Goal: Task Accomplishment & Management: Manage account settings

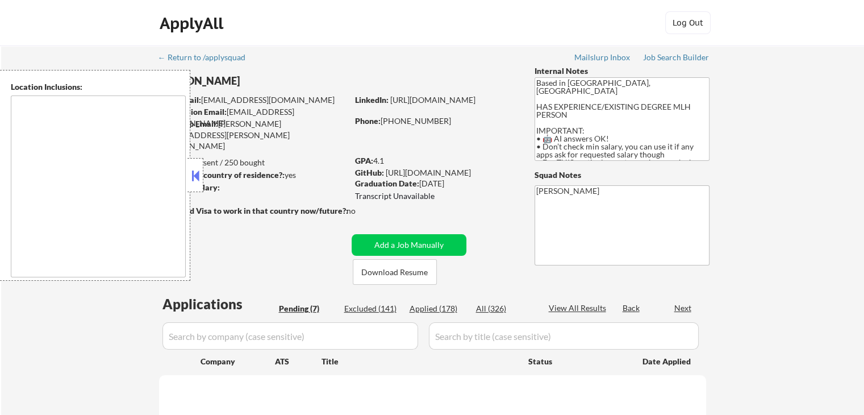
select select ""pending""
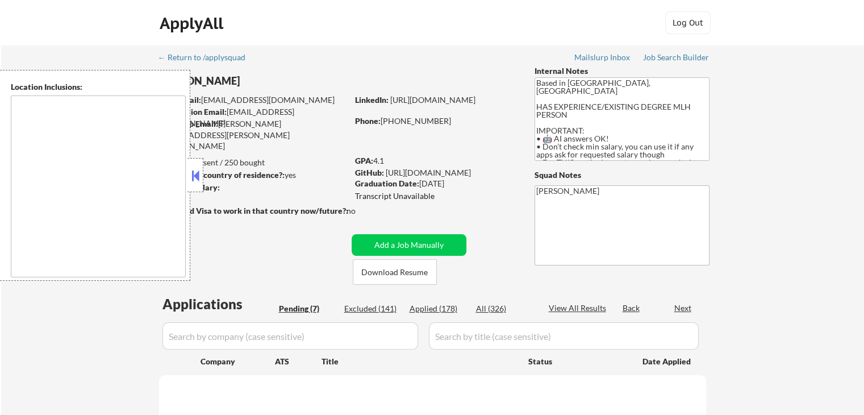
select select ""pending""
type textarea "[GEOGRAPHIC_DATA], [GEOGRAPHIC_DATA] [GEOGRAPHIC_DATA], [GEOGRAPHIC_DATA] [GEOG…"
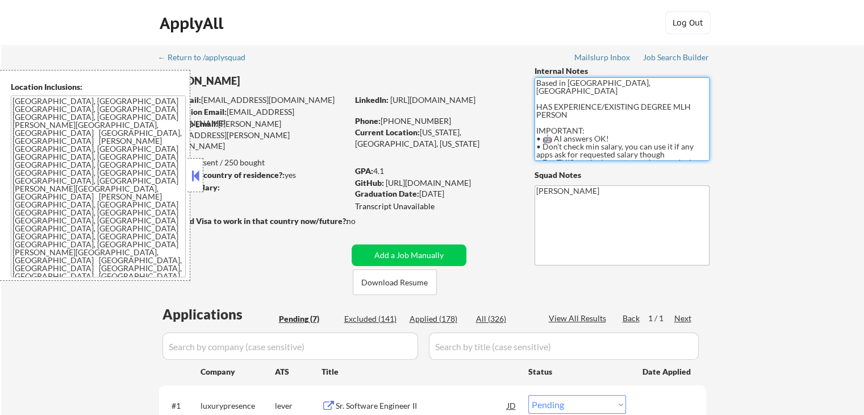
drag, startPoint x: 569, startPoint y: 101, endPoint x: 578, endPoint y: 99, distance: 9.8
click at [577, 99] on textarea "Based in [GEOGRAPHIC_DATA], [GEOGRAPHIC_DATA] HAS EXPERIENCE/EXISTING DEGREE ML…" at bounding box center [621, 118] width 175 height 83
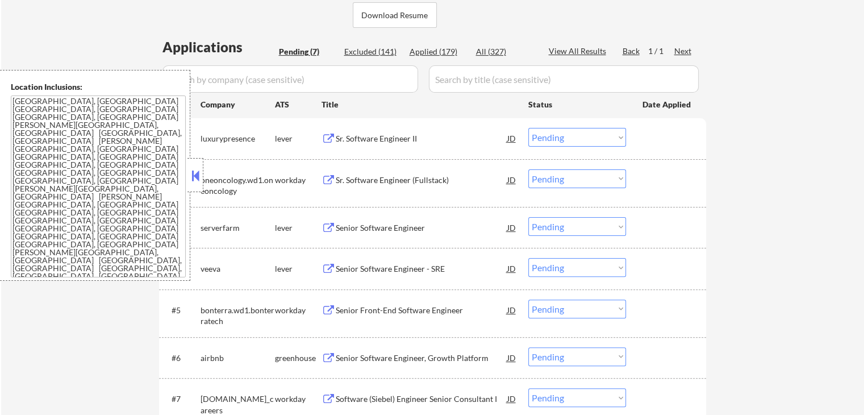
scroll to position [284, 0]
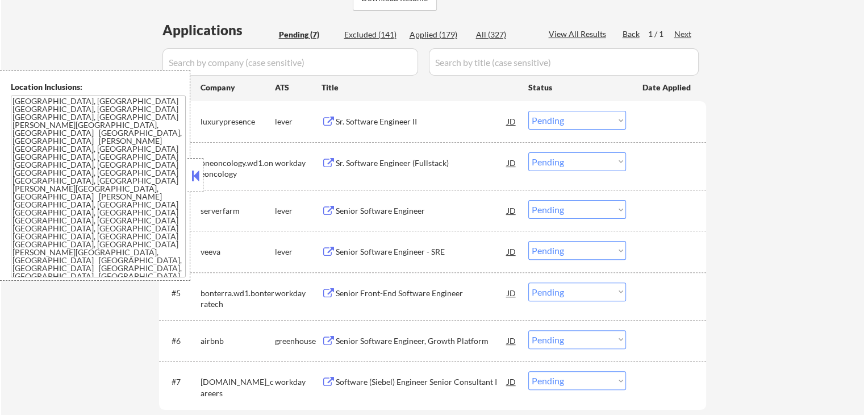
click at [398, 119] on div "Sr. Software Engineer II" at bounding box center [422, 121] width 172 height 11
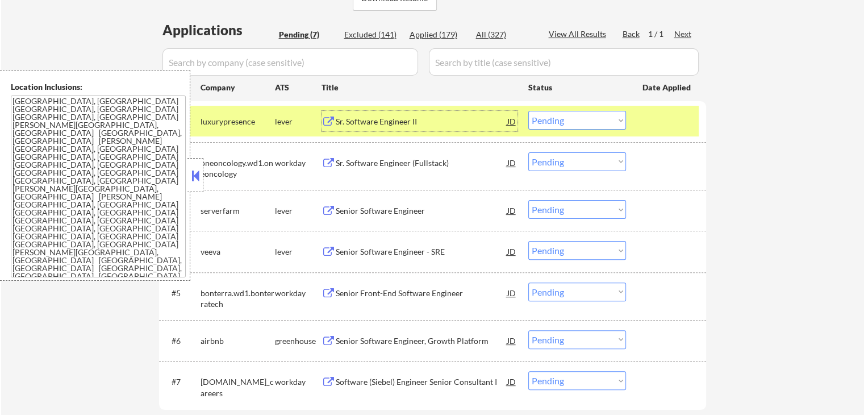
click at [412, 155] on div "Sr. Software Engineer (Fullstack)" at bounding box center [422, 162] width 172 height 20
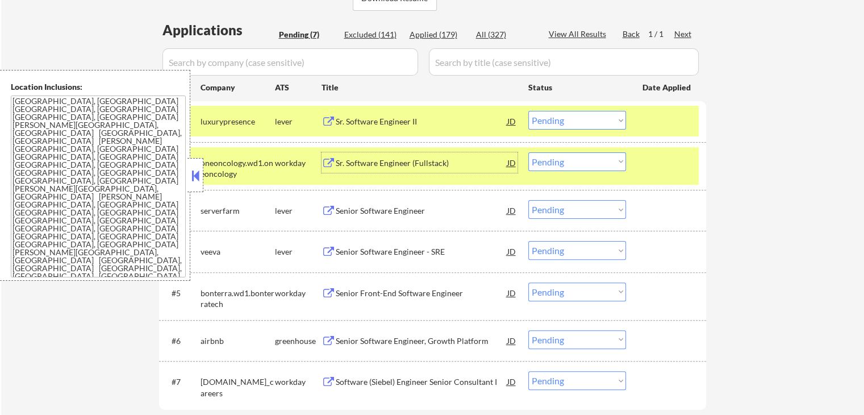
click at [563, 126] on select "Choose an option... Pending Applied Excluded (Questions) Excluded (Expired) Exc…" at bounding box center [577, 120] width 98 height 19
click at [528, 111] on select "Choose an option... Pending Applied Excluded (Questions) Excluded (Expired) Exc…" at bounding box center [577, 120] width 98 height 19
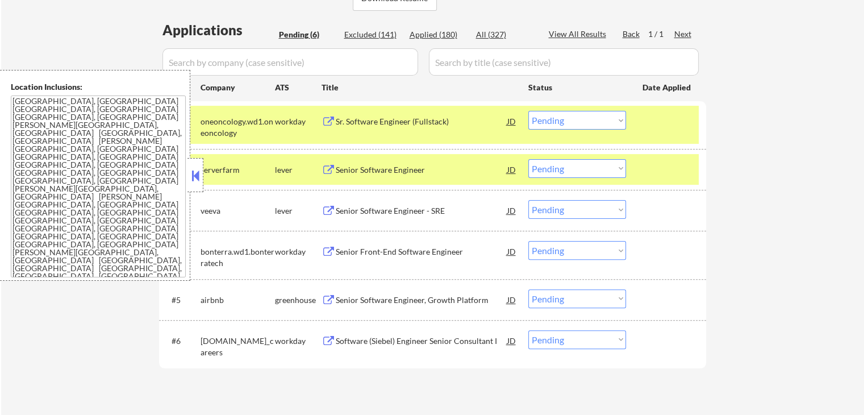
drag, startPoint x: 556, startPoint y: 119, endPoint x: 557, endPoint y: 128, distance: 9.1
click at [556, 119] on select "Choose an option... Pending Applied Excluded (Questions) Excluded (Expired) Exc…" at bounding box center [577, 120] width 98 height 19
click at [528, 111] on select "Choose an option... Pending Applied Excluded (Questions) Excluded (Expired) Exc…" at bounding box center [577, 120] width 98 height 19
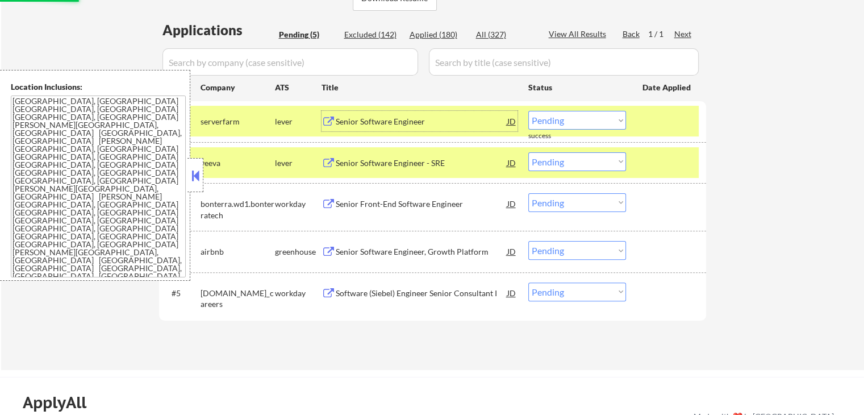
click at [417, 124] on div "Senior Software Engineer" at bounding box center [422, 121] width 172 height 11
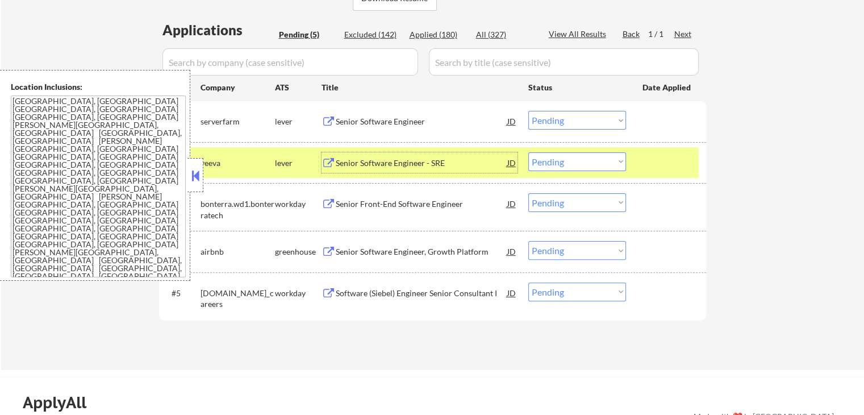
click at [432, 159] on div "Senior Software Engineer - SRE" at bounding box center [422, 162] width 172 height 11
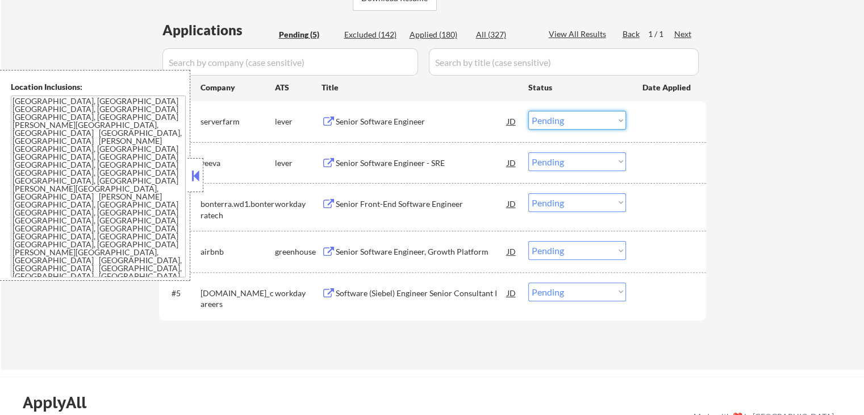
click at [575, 119] on select "Choose an option... Pending Applied Excluded (Questions) Excluded (Expired) Exc…" at bounding box center [577, 120] width 98 height 19
click at [528, 111] on select "Choose an option... Pending Applied Excluded (Questions) Excluded (Expired) Exc…" at bounding box center [577, 120] width 98 height 19
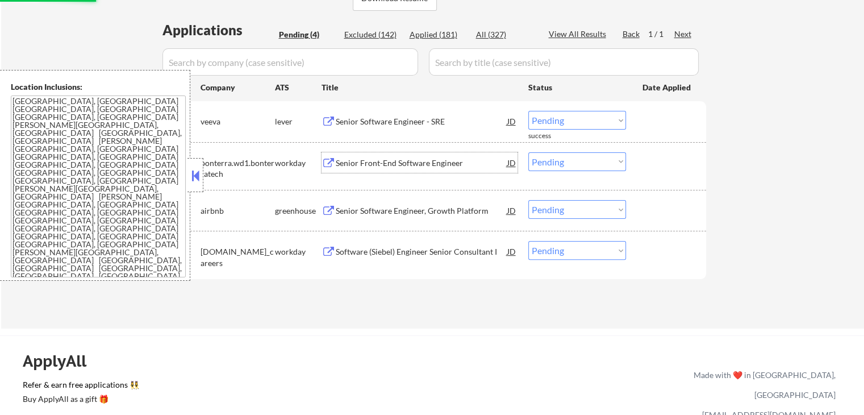
click at [440, 164] on div "Senior Front-End Software Engineer" at bounding box center [422, 162] width 172 height 11
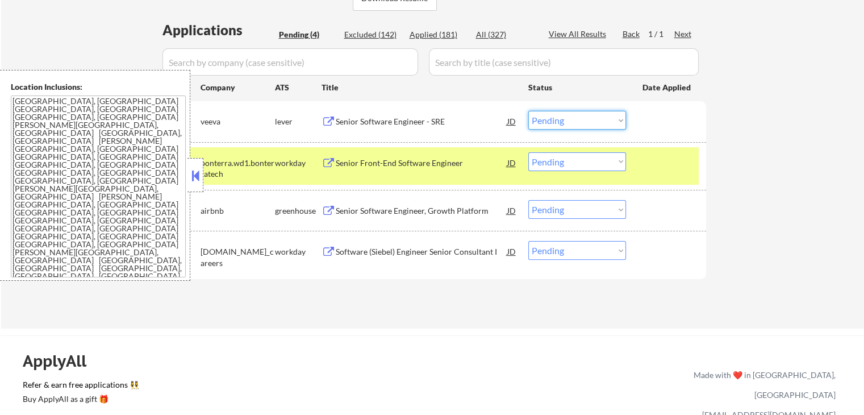
click at [550, 123] on select "Choose an option... Pending Applied Excluded (Questions) Excluded (Expired) Exc…" at bounding box center [577, 120] width 98 height 19
click at [528, 111] on select "Choose an option... Pending Applied Excluded (Questions) Excluded (Expired) Exc…" at bounding box center [577, 120] width 98 height 19
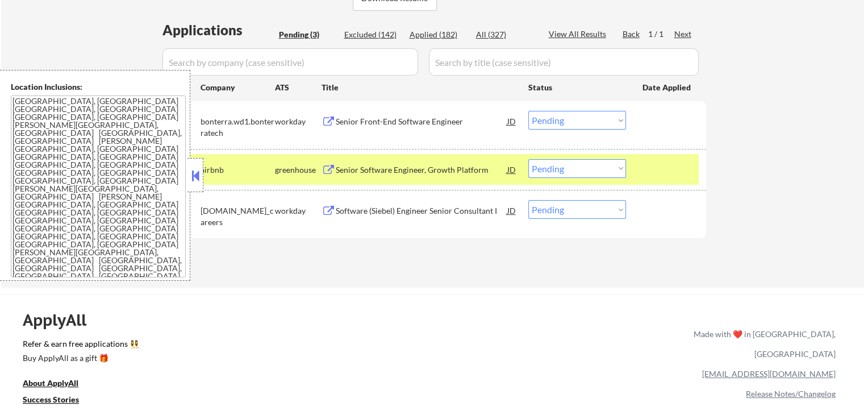
click at [419, 165] on div "Senior Software Engineer, Growth Platform" at bounding box center [422, 169] width 172 height 11
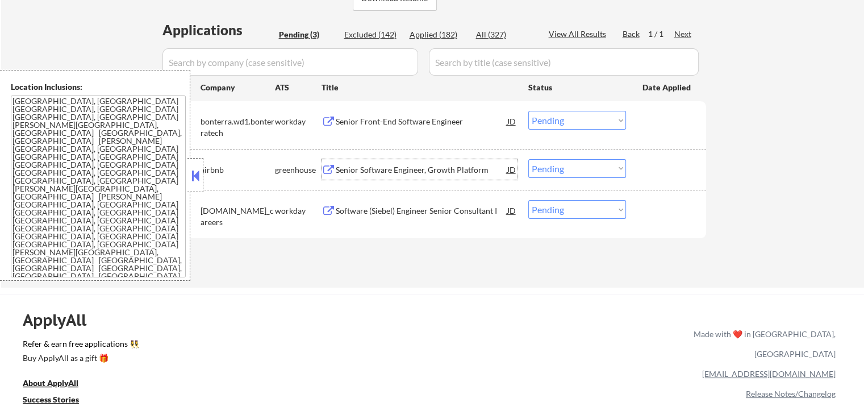
click at [445, 115] on div "Senior Front-End Software Engineer" at bounding box center [422, 121] width 172 height 20
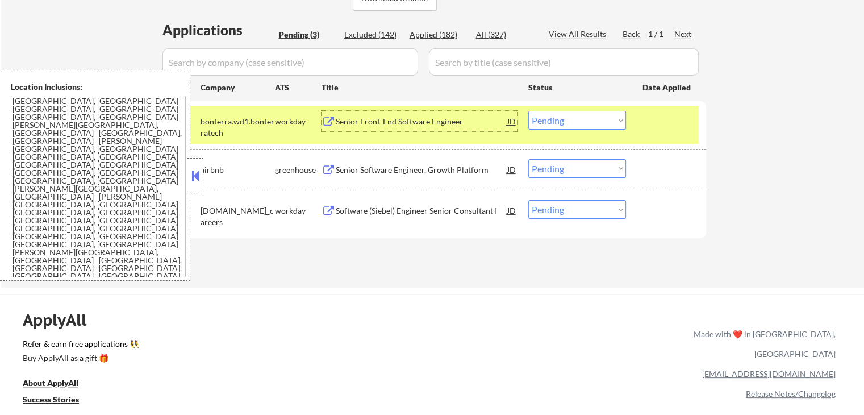
click at [566, 116] on select "Choose an option... Pending Applied Excluded (Questions) Excluded (Expired) Exc…" at bounding box center [577, 120] width 98 height 19
click at [528, 111] on select "Choose an option... Pending Applied Excluded (Questions) Excluded (Expired) Exc…" at bounding box center [577, 120] width 98 height 19
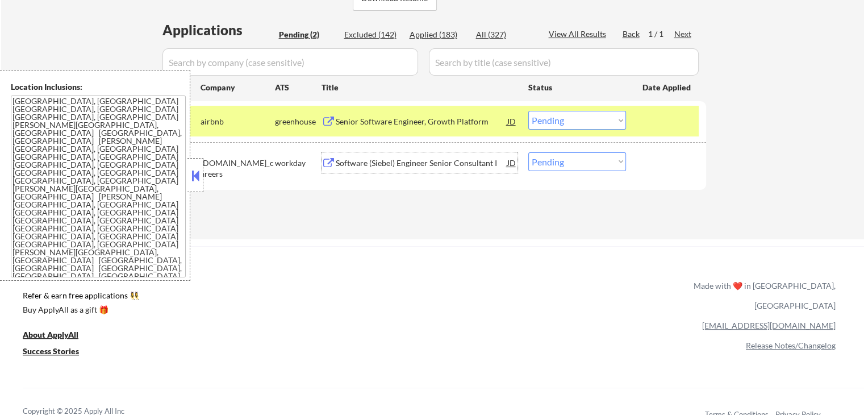
click at [459, 161] on div "Software (Siebel) Engineer Senior Consultant I" at bounding box center [422, 162] width 172 height 11
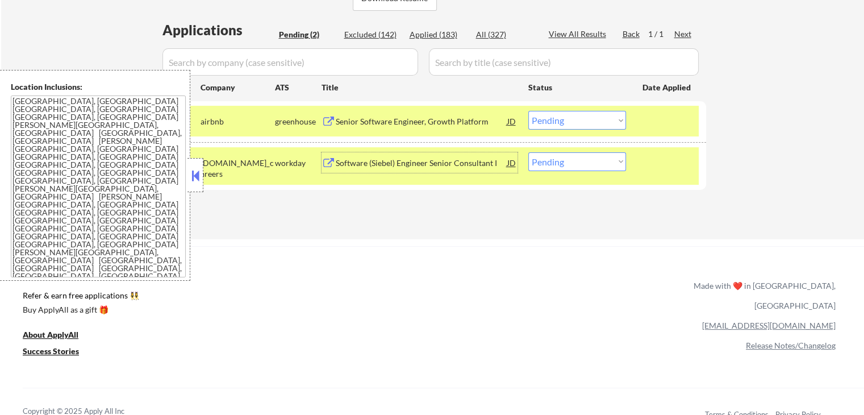
click at [565, 127] on select "Choose an option... Pending Applied Excluded (Questions) Excluded (Expired) Exc…" at bounding box center [577, 120] width 98 height 19
click at [528, 111] on select "Choose an option... Pending Applied Excluded (Questions) Excluded (Expired) Exc…" at bounding box center [577, 120] width 98 height 19
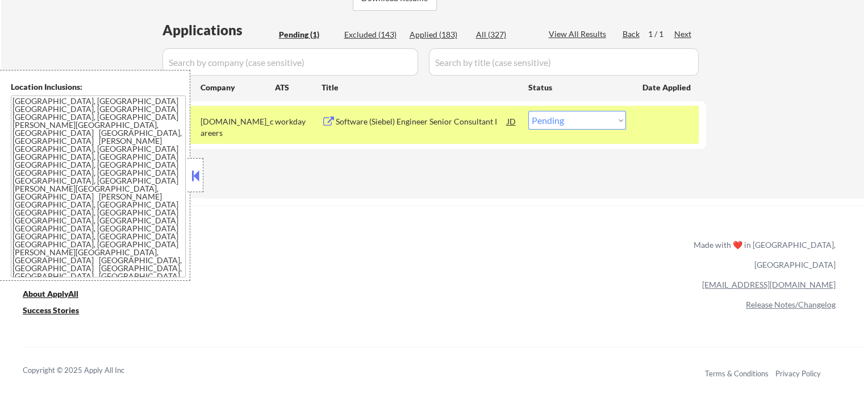
click at [564, 124] on select "Choose an option... Pending Applied Excluded (Questions) Excluded (Expired) Exc…" at bounding box center [577, 120] width 98 height 19
select select ""excluded__location_""
click at [528, 111] on select "Choose an option... Pending Applied Excluded (Questions) Excluded (Expired) Exc…" at bounding box center [577, 120] width 98 height 19
click at [568, 206] on div "ApplyAll Refer & earn free applications 👯‍♀️ Buy ApplyAll as a gift 🎁 About App…" at bounding box center [432, 293] width 864 height 177
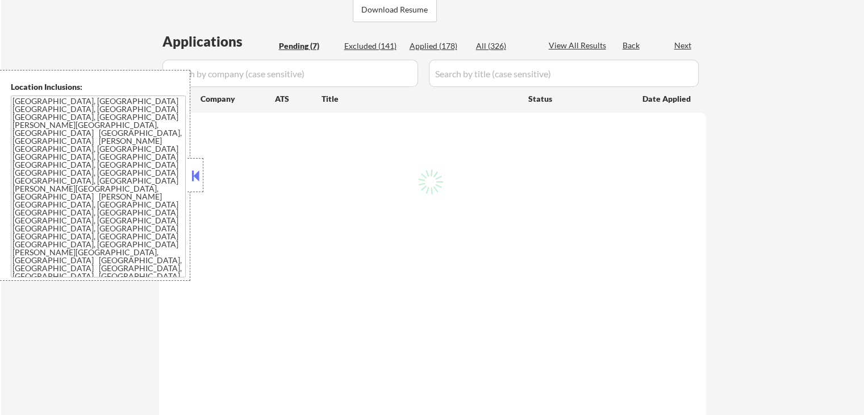
select select ""pending""
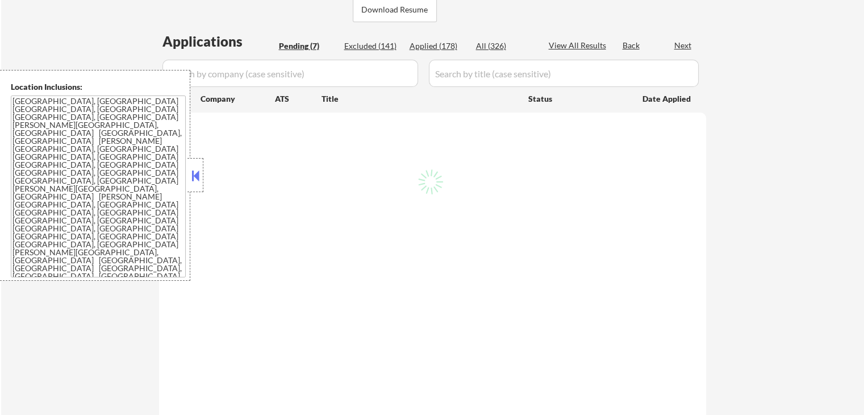
select select ""pending""
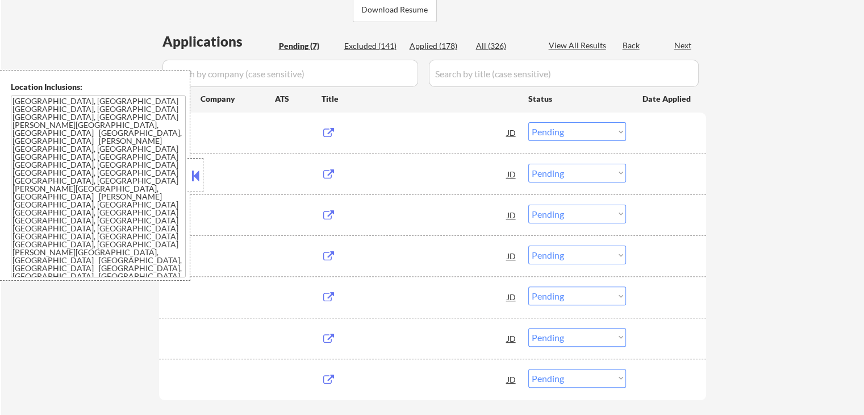
scroll to position [227, 0]
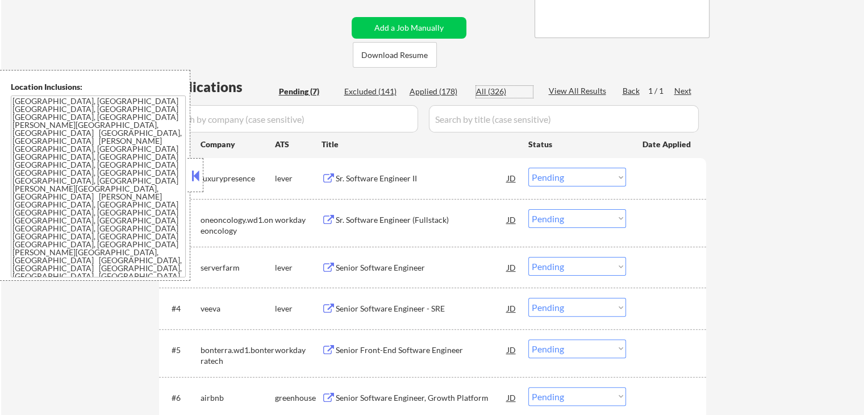
click at [493, 92] on div "All (326)" at bounding box center [504, 91] width 57 height 11
select select ""applied""
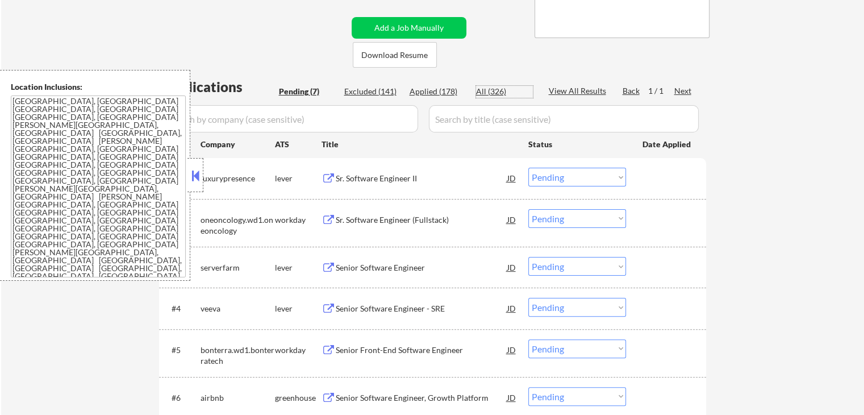
select select ""applied""
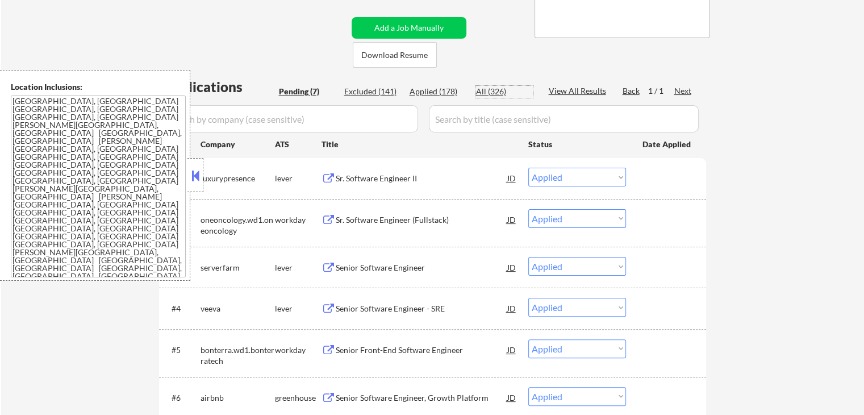
select select ""applied""
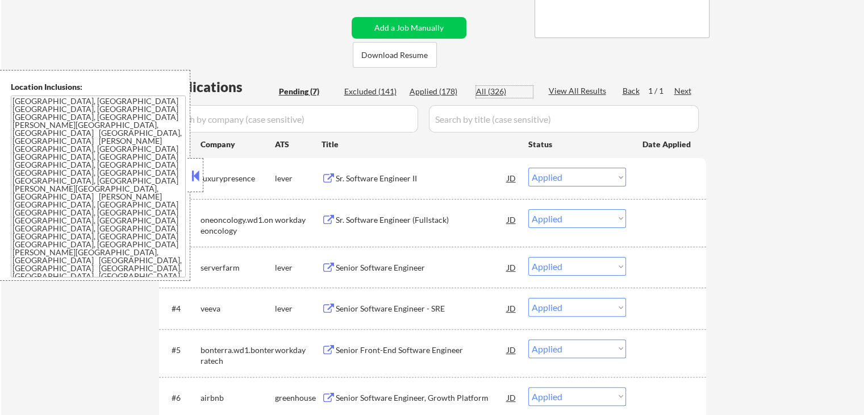
select select ""applied""
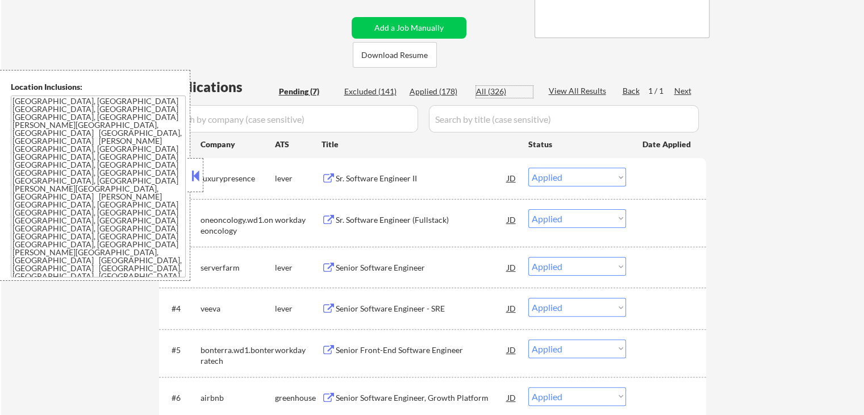
select select ""applied""
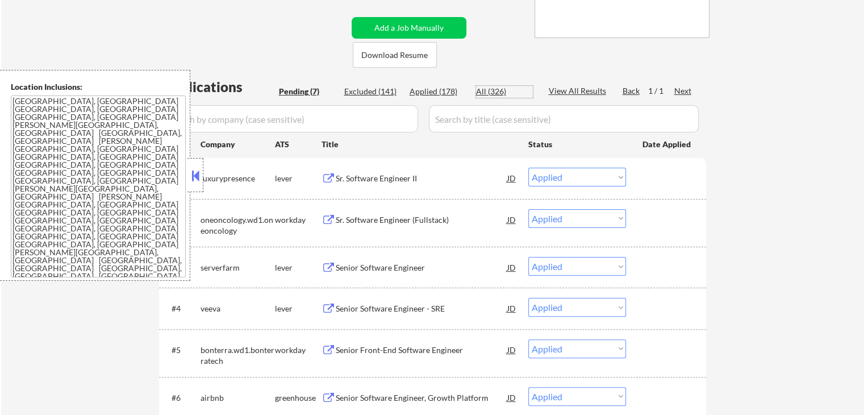
select select ""applied""
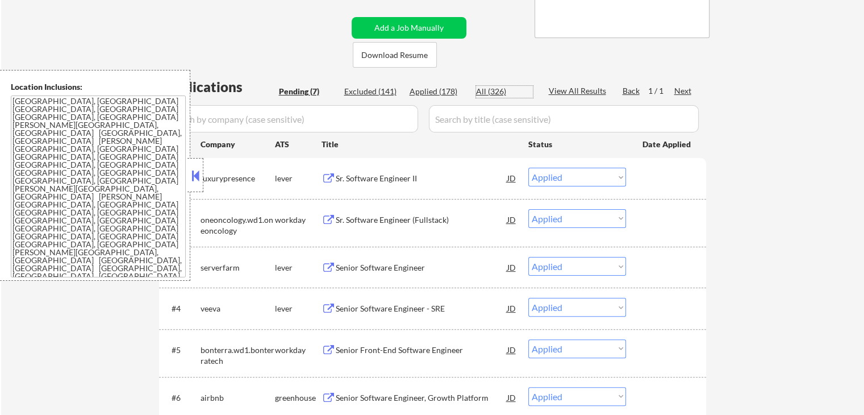
select select ""applied""
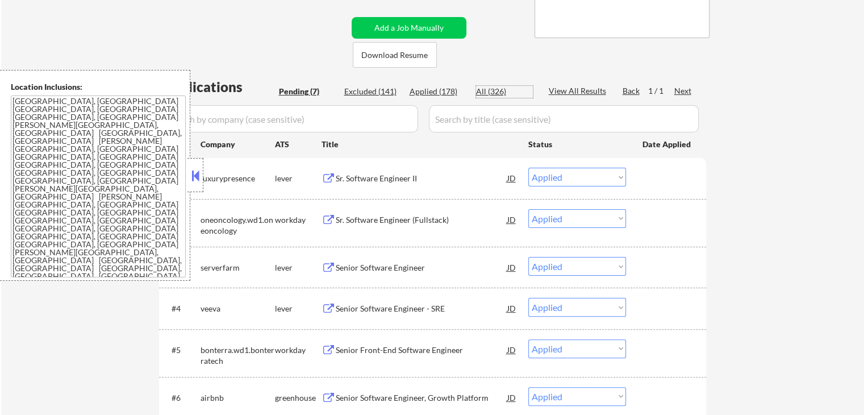
select select ""applied""
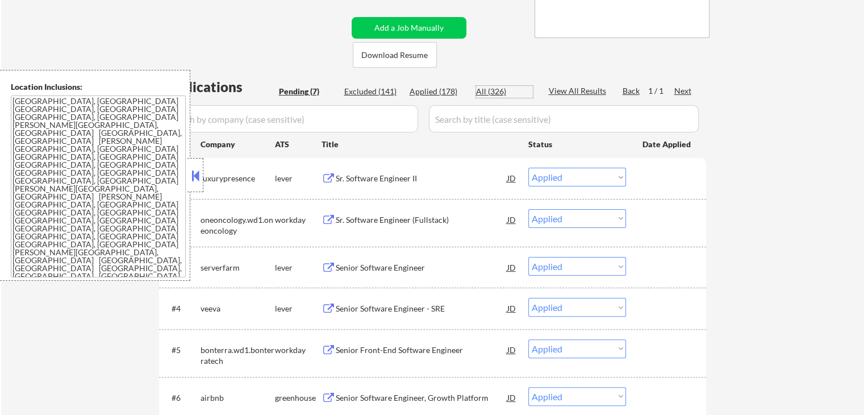
select select ""applied""
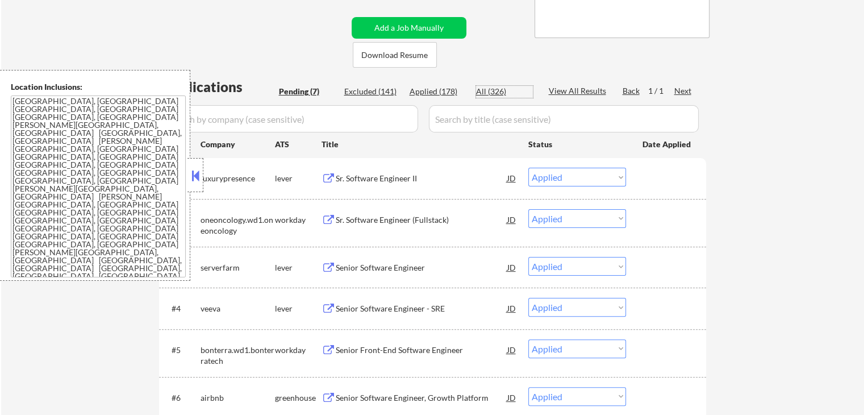
select select ""applied""
select select ""excluded__other_""
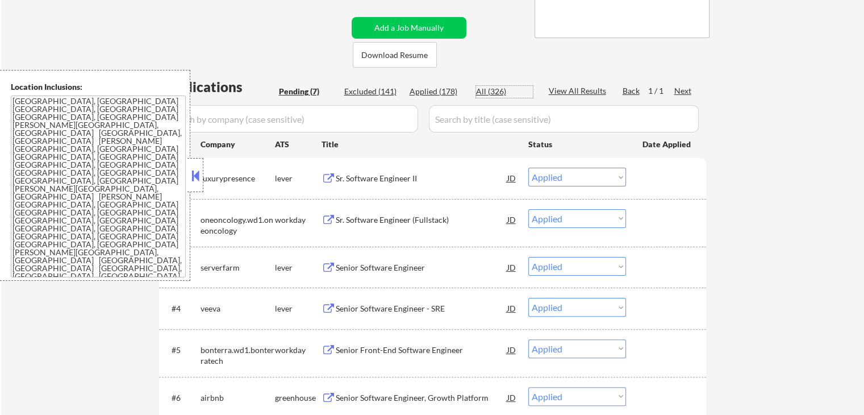
select select ""applied""
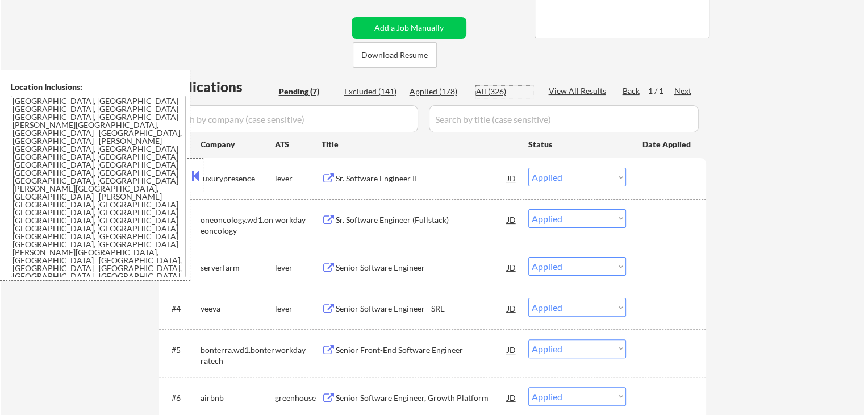
select select ""applied""
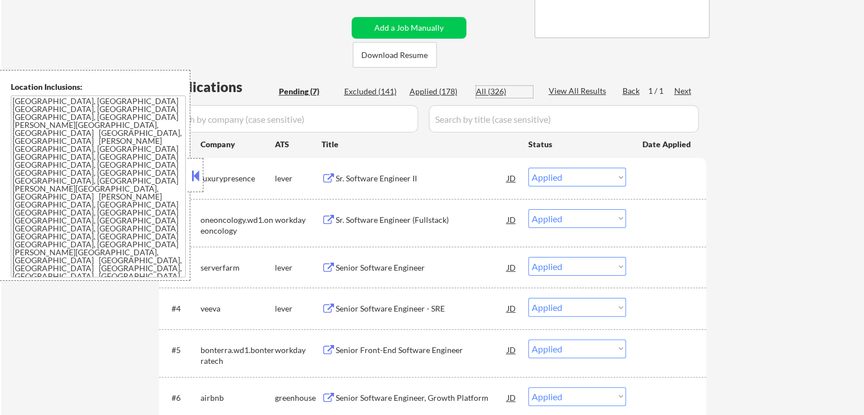
select select ""applied""
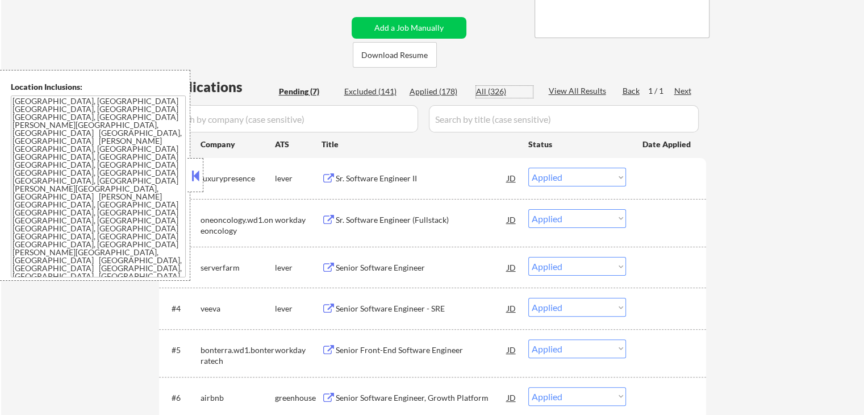
select select ""applied""
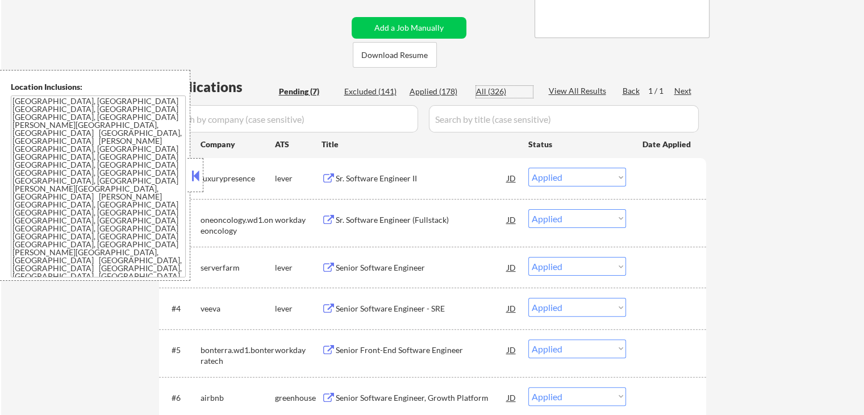
select select ""applied""
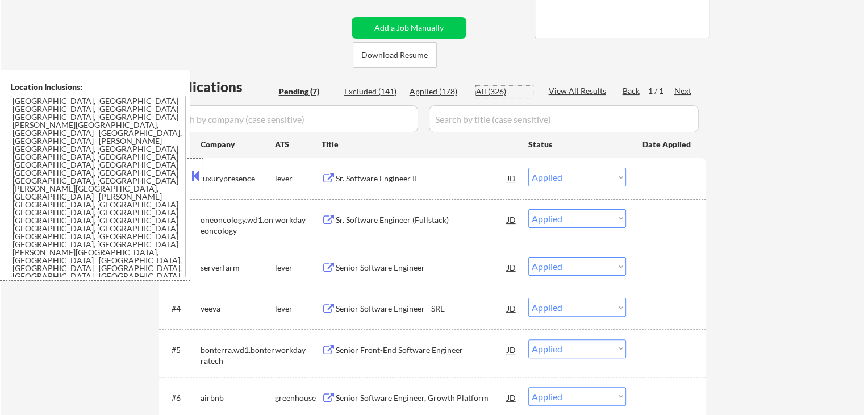
select select ""applied""
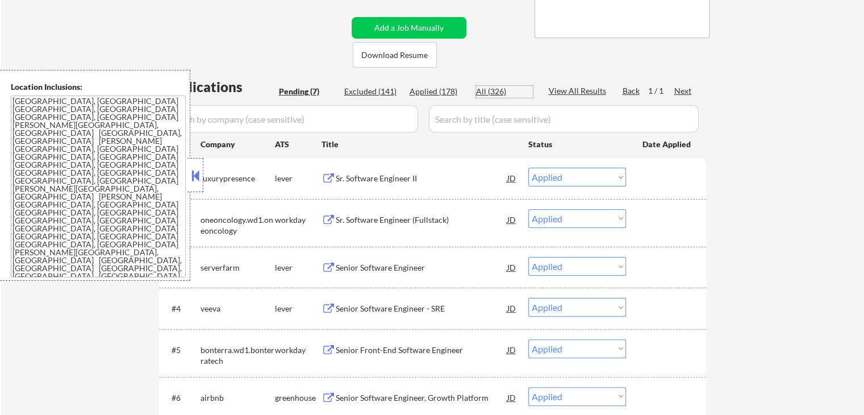
select select ""applied""
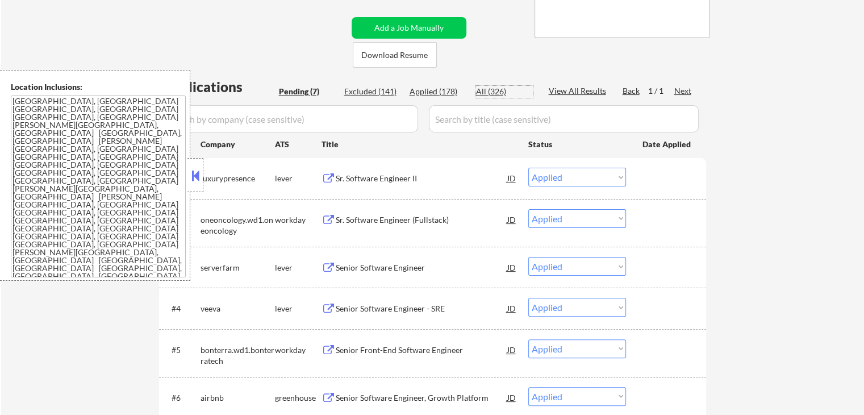
select select ""applied""
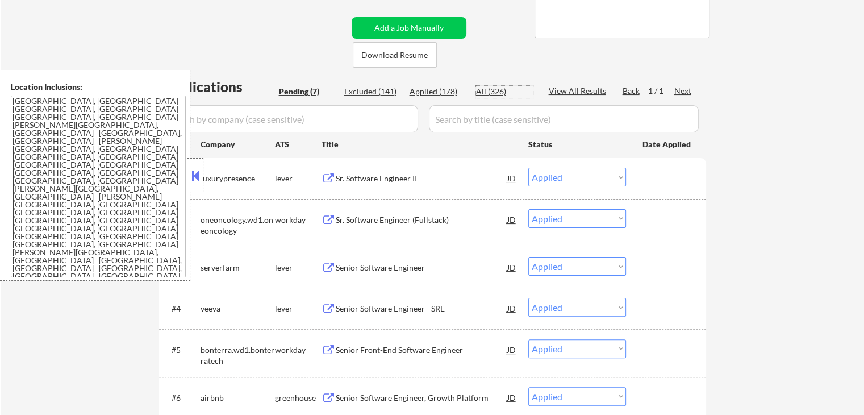
select select ""applied""
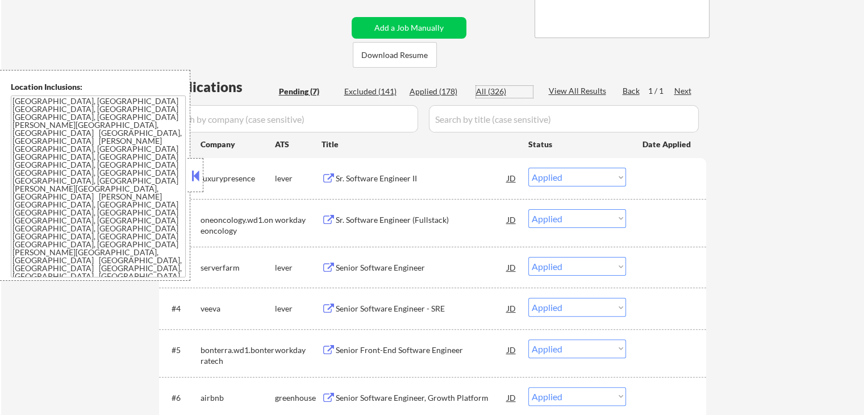
select select ""applied""
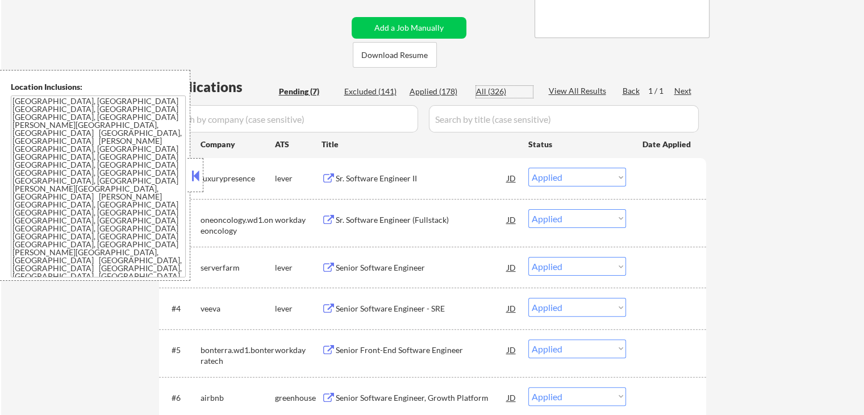
select select ""applied""
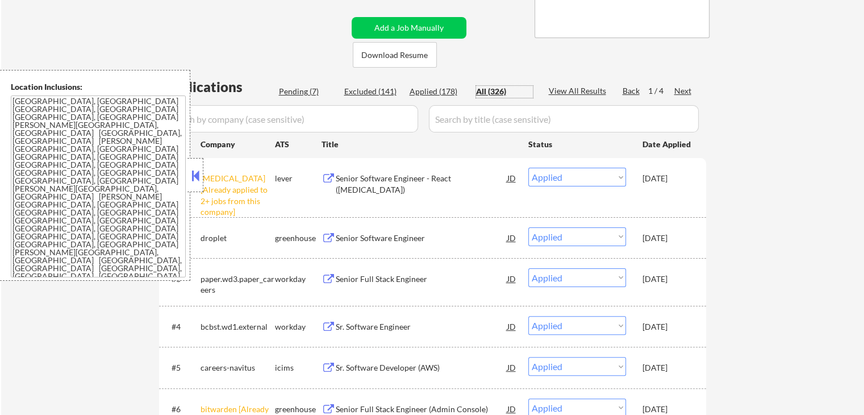
click at [306, 114] on input "input" at bounding box center [290, 118] width 256 height 27
click at [292, 121] on input "input" at bounding box center [290, 118] width 256 height 27
paste input "Meta"
click at [198, 170] on button at bounding box center [195, 175] width 12 height 17
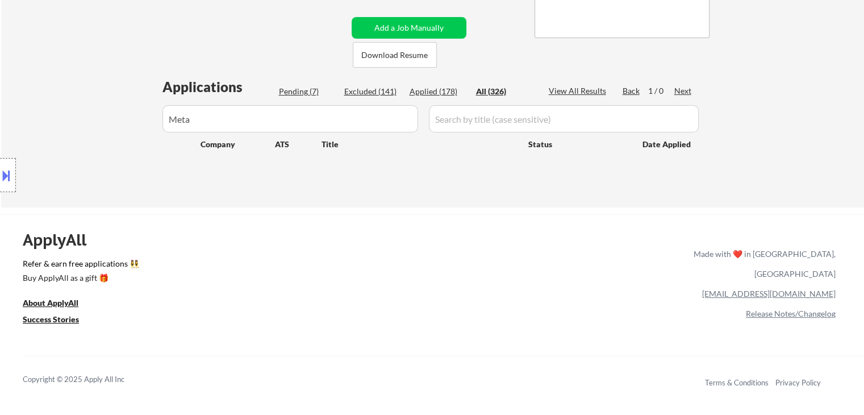
click at [241, 119] on input "input" at bounding box center [290, 118] width 256 height 27
drag, startPoint x: 214, startPoint y: 119, endPoint x: 132, endPoint y: 119, distance: 81.8
type input "meta"
select select ""excluded__other_""
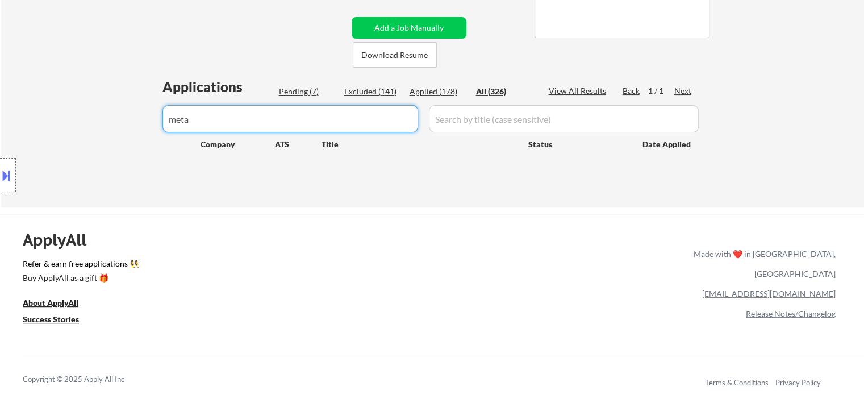
select select ""excluded__expired_""
select select ""excluded__bad_match_""
select select ""excluded__location_""
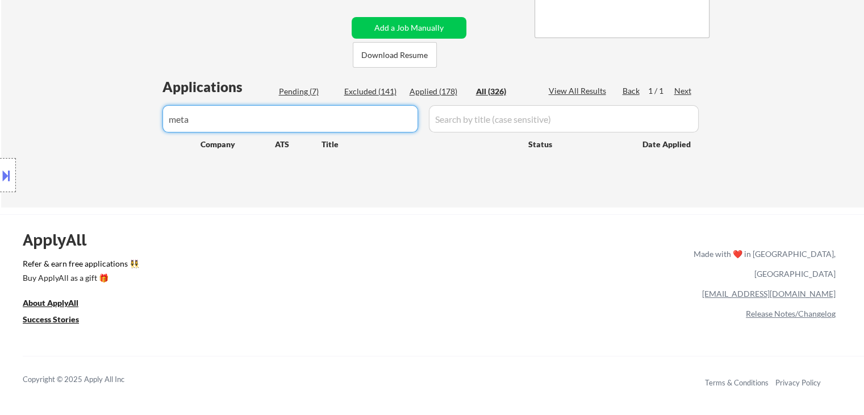
select select ""excluded__location_""
select select ""excluded__bad_match_""
select select ""excluded__expired_""
select select ""pending""
select select ""excluded__bad_match_""
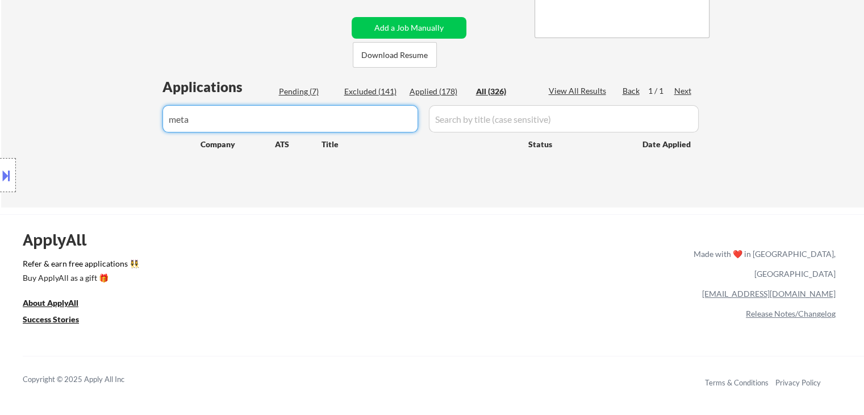
select select ""excluded__expired_""
select select ""excluded__other_""
select select ""excluded__expired_""
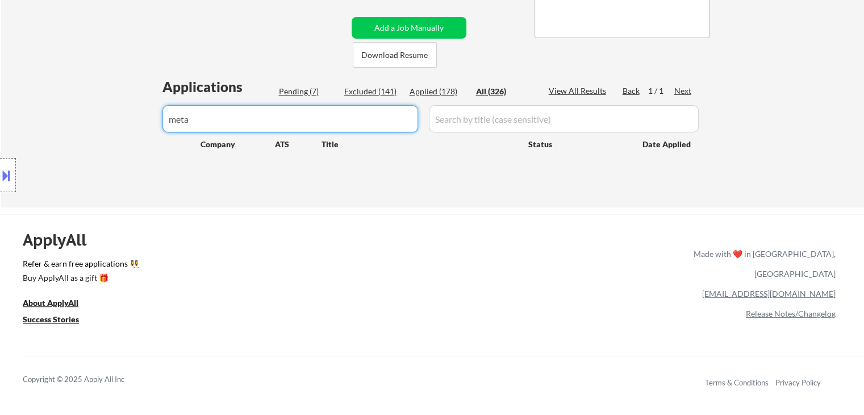
select select ""excluded__location_""
select select ""excluded__other_""
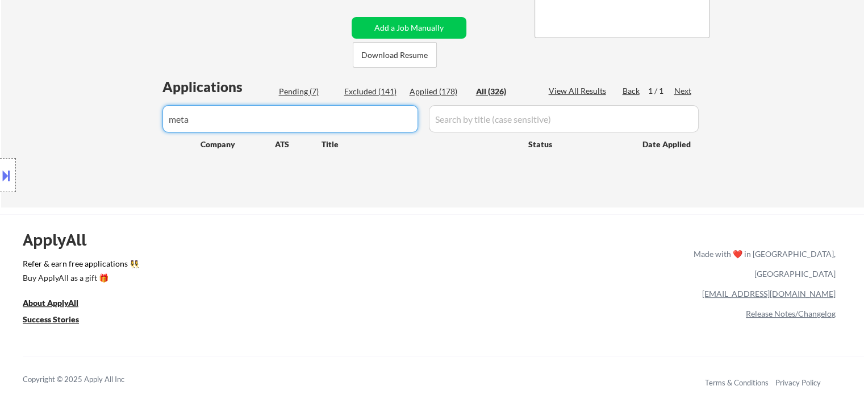
select select ""excluded__expired_""
select select ""excluded__other_""
select select ""excluded__expired_""
select select ""excluded__bad_match_""
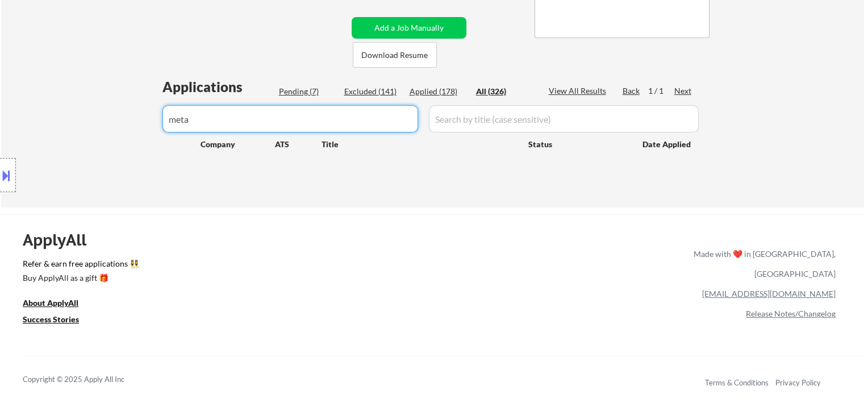
select select ""excluded__location_""
select select ""excluded__bad_match_""
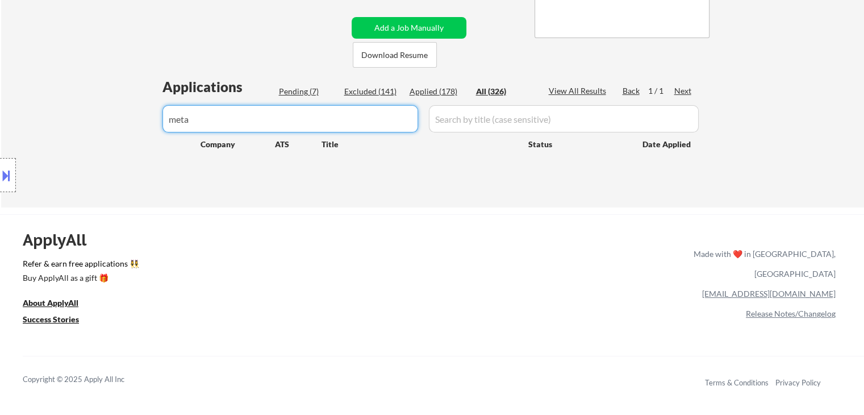
select select ""excluded__bad_match_""
select select ""excluded__other_""
select select ""excluded__location_""
select select ""excluded""
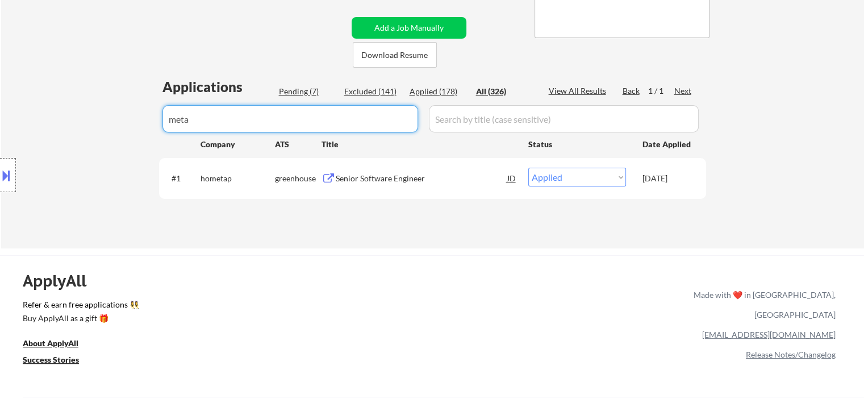
type input "meta"
drag, startPoint x: 204, startPoint y: 119, endPoint x: 116, endPoint y: 120, distance: 88.0
select select ""applied""
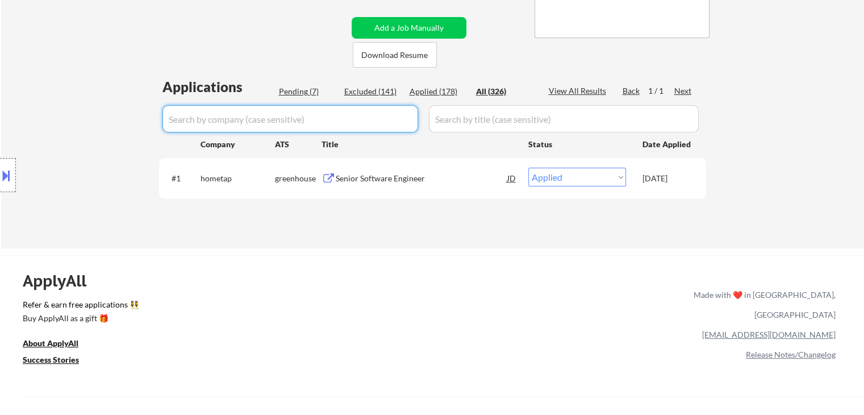
select select ""applied""
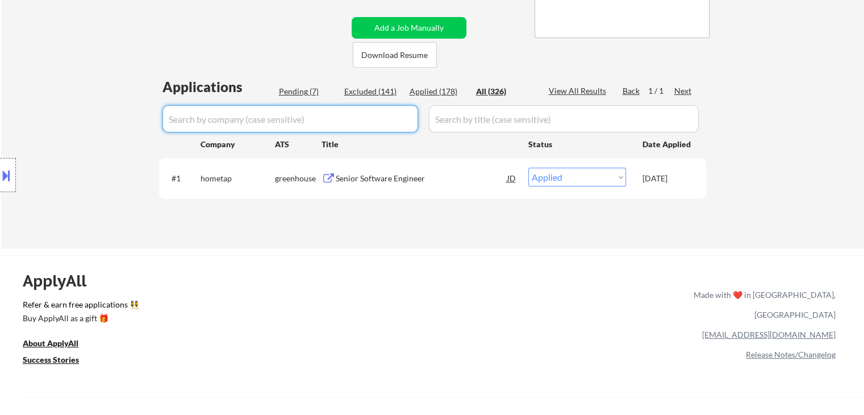
select select ""applied""
select select ""excluded__other_""
select select ""applied""
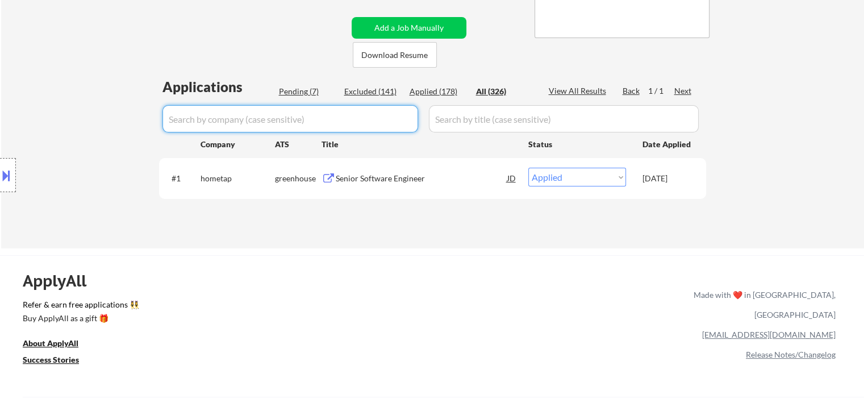
select select ""applied""
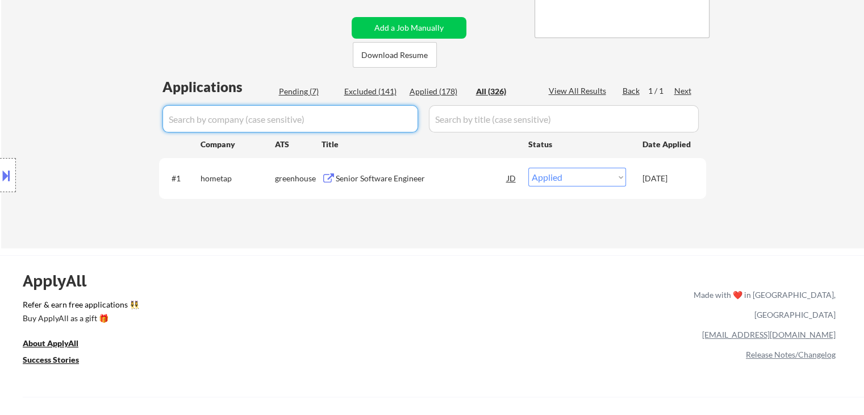
select select ""applied""
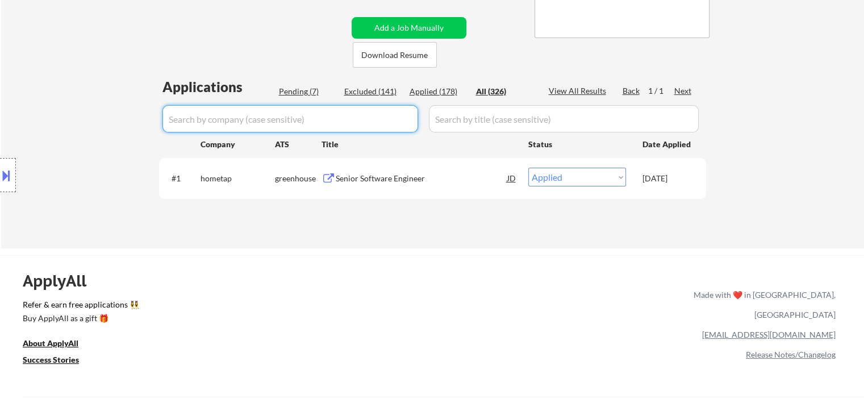
select select ""applied""
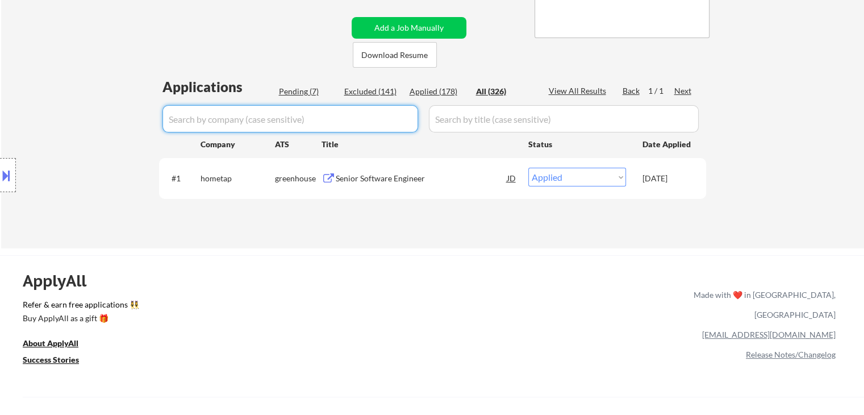
select select ""applied""
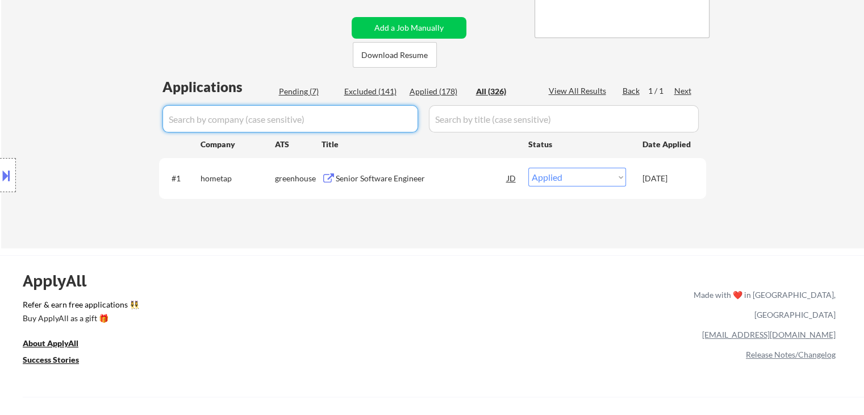
select select ""applied""
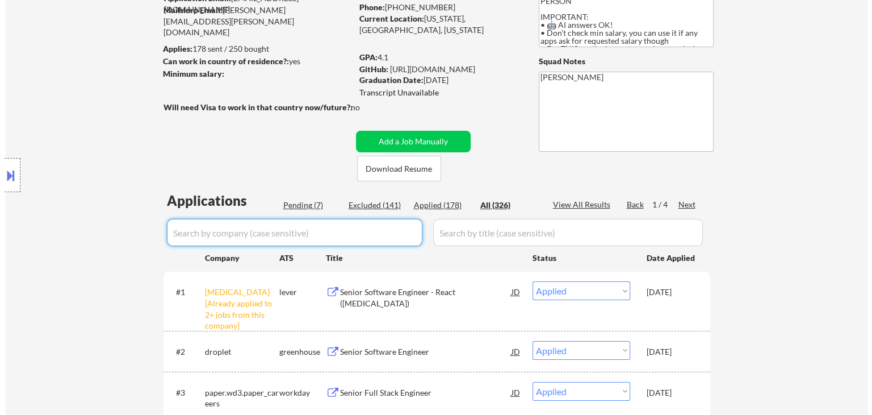
scroll to position [170, 0]
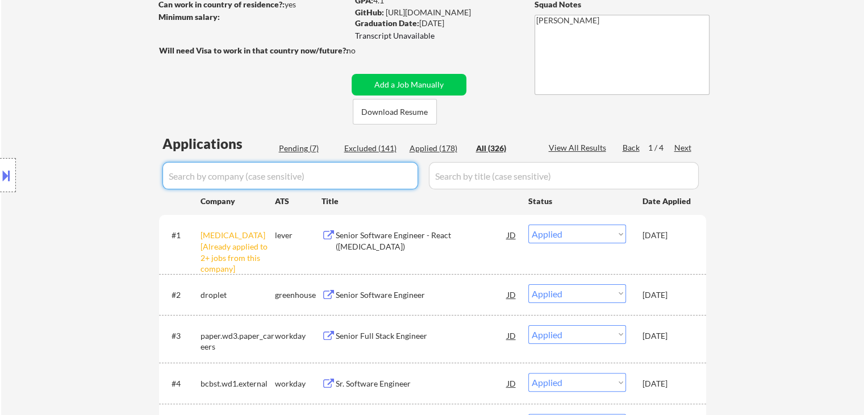
paste input "WorkWhile"
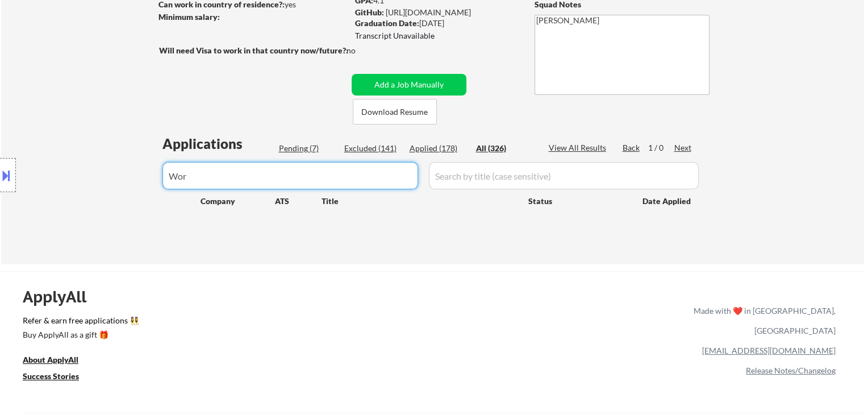
type input "Wor"
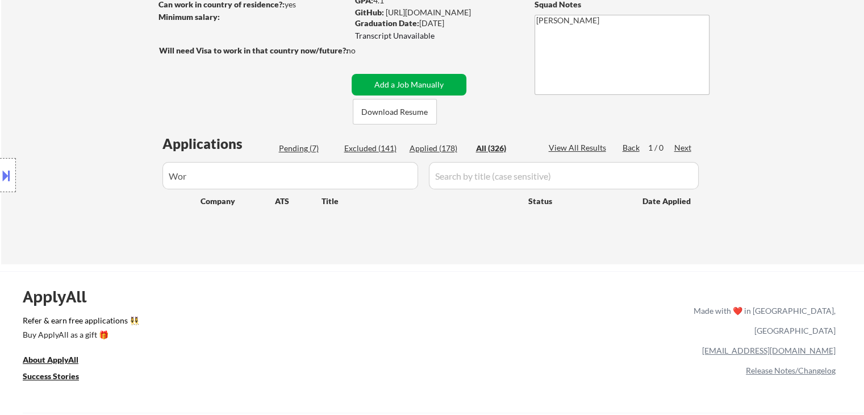
click at [391, 83] on button "Add a Job Manually" at bounding box center [409, 85] width 115 height 22
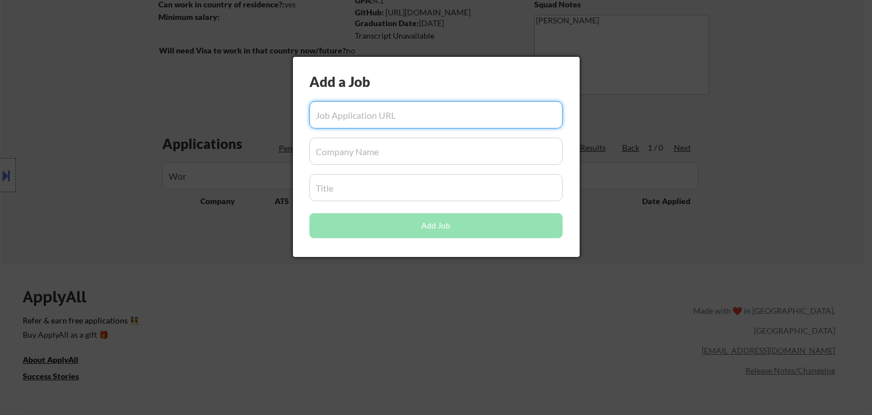
click at [376, 114] on input "input" at bounding box center [436, 114] width 253 height 27
paste input "https://app.dover.com/apply/e33be195-1074-4f64-88a0-615d0d8de760/434eaf2d-d6de-…"
type input "https://app.dover.com/apply/e33be195-1074-4f64-88a0-615d0d8de760/434eaf2d-d6de-…"
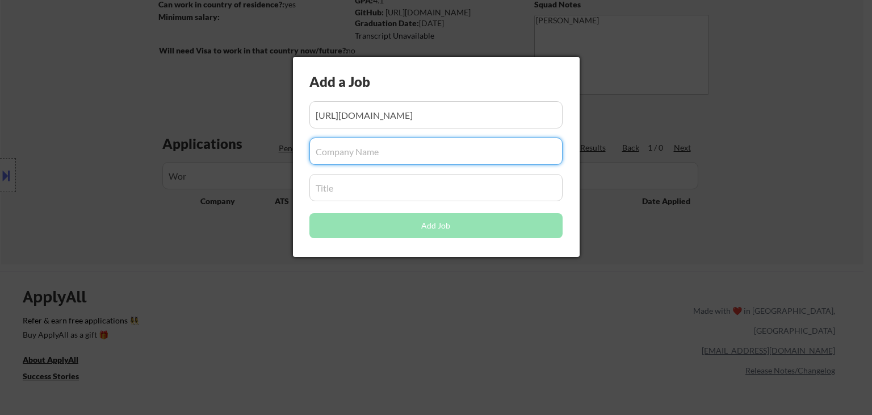
click at [368, 155] on input "input" at bounding box center [436, 150] width 253 height 27
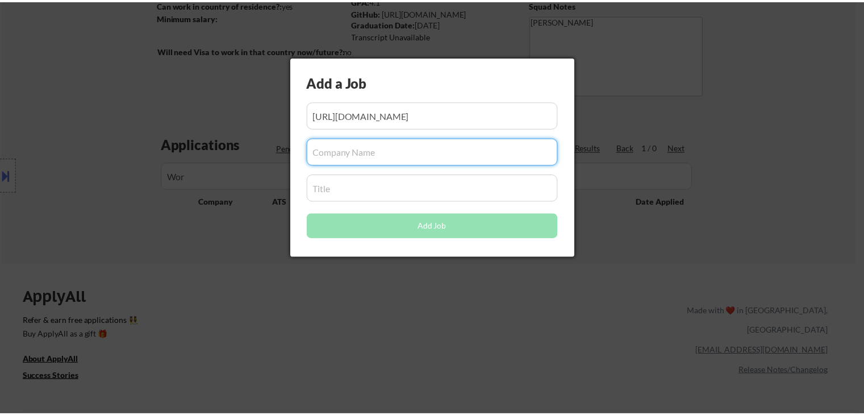
scroll to position [0, 0]
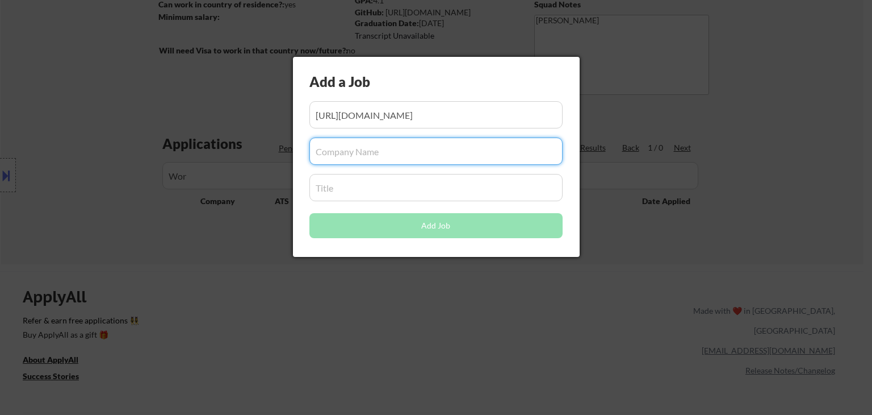
paste input "WorkWhile"
type input "WorkWhile"
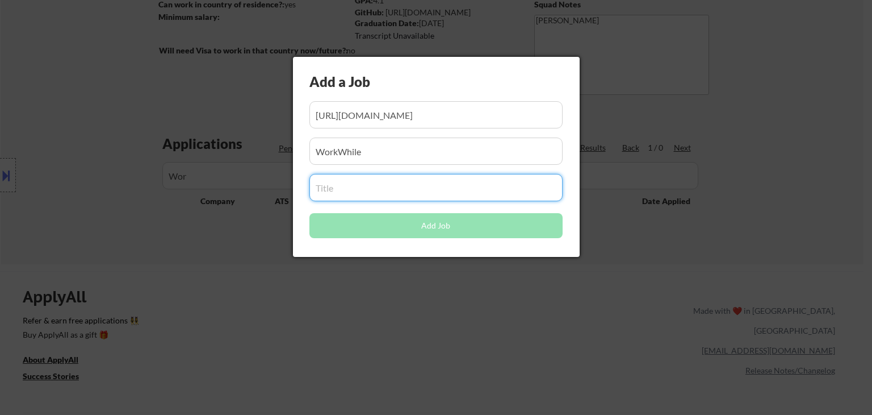
click at [343, 194] on input "input" at bounding box center [436, 187] width 253 height 27
paste input "Software Engineer, Fullstack at WorkWhile"
type input "Software Engineer, Fullstack at WorkWhile"
click at [382, 227] on button "Add Job" at bounding box center [436, 225] width 253 height 25
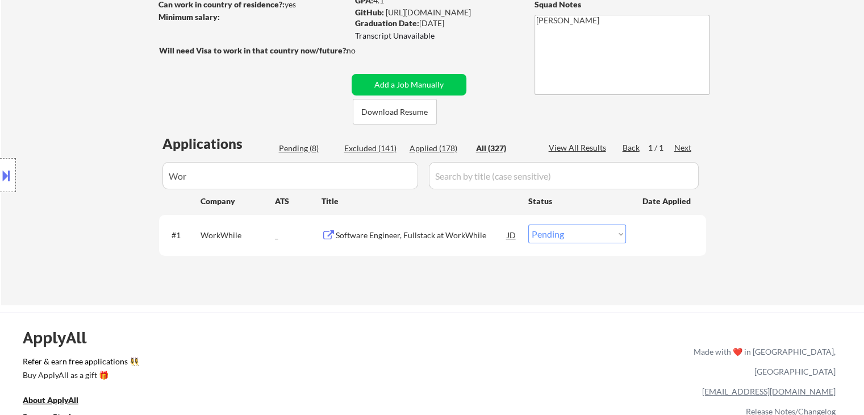
drag, startPoint x: 546, startPoint y: 232, endPoint x: 546, endPoint y: 242, distance: 9.7
click at [546, 232] on select "Choose an option... Pending Applied Excluded (Questions) Excluded (Expired) Exc…" at bounding box center [577, 233] width 98 height 19
select select ""applied""
click at [528, 224] on select "Choose an option... Pending Applied Excluded (Questions) Excluded (Expired) Exc…" at bounding box center [577, 233] width 98 height 19
click at [469, 278] on div "Applications Pending (8) Excluded (141) Applied (178) All (327) View All Result…" at bounding box center [432, 208] width 547 height 149
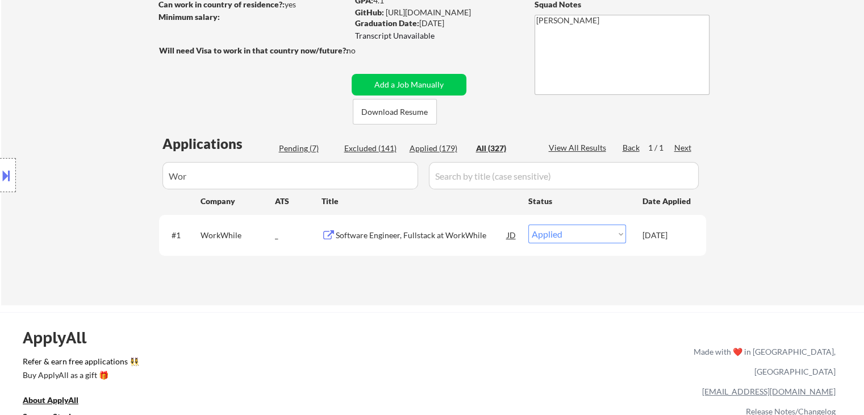
click at [200, 175] on div "Location Inclusions: Princeton, NJ West Windsor Township, NJ Plainsboro Townshi…" at bounding box center [101, 175] width 203 height 211
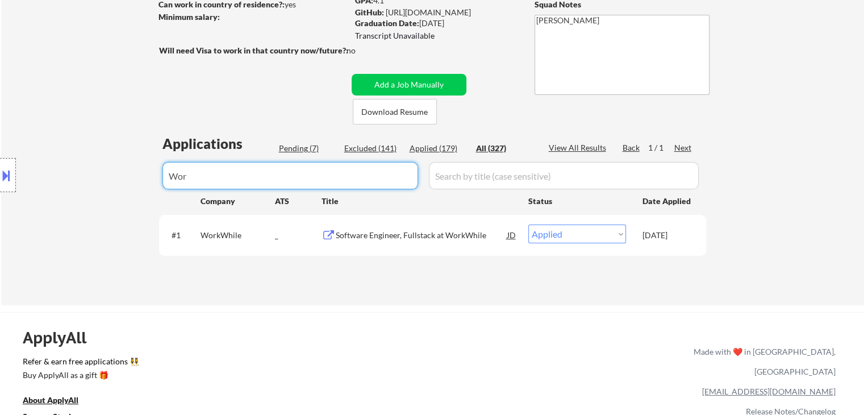
drag, startPoint x: 273, startPoint y: 185, endPoint x: 126, endPoint y: 183, distance: 147.1
click at [126, 183] on body "← Return to /applysquad Mailslurp Inbox Job Search Builder Victor Uma User Emai…" at bounding box center [432, 37] width 864 height 415
paste input "Snowflake"
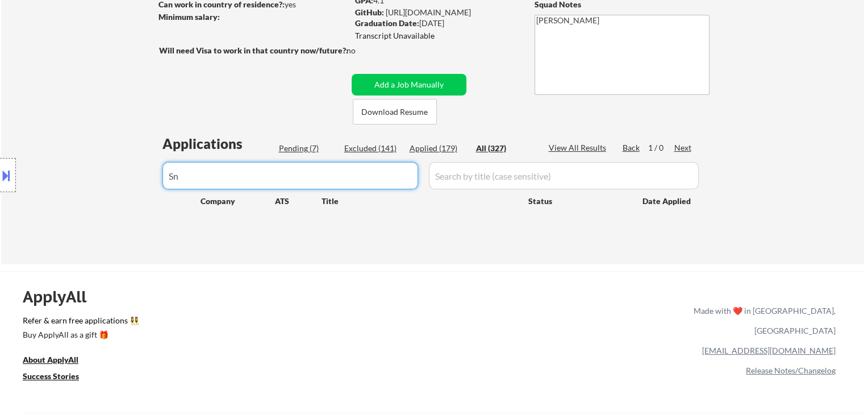
type input "S"
type input "s"
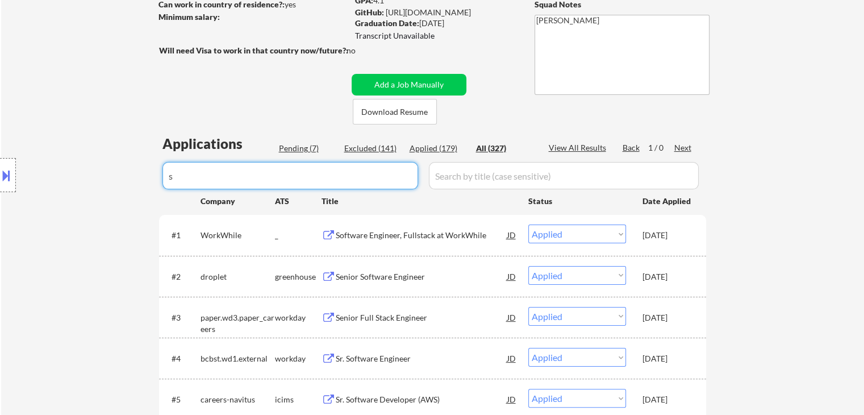
select select ""applied""
select select ""excluded__other_""
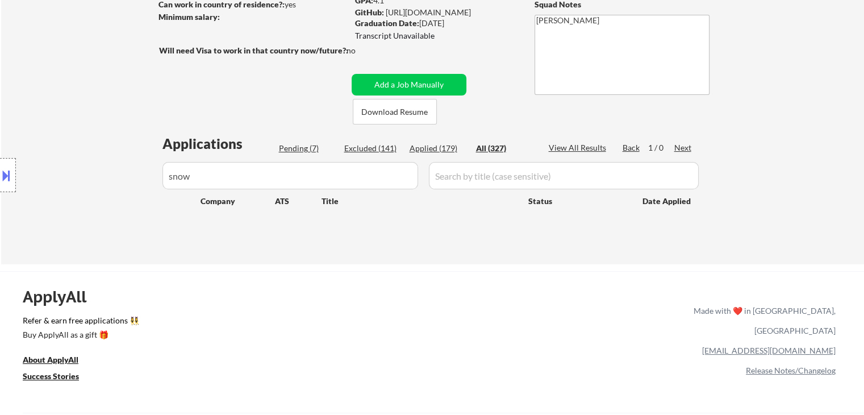
click at [4, 173] on button at bounding box center [6, 175] width 12 height 19
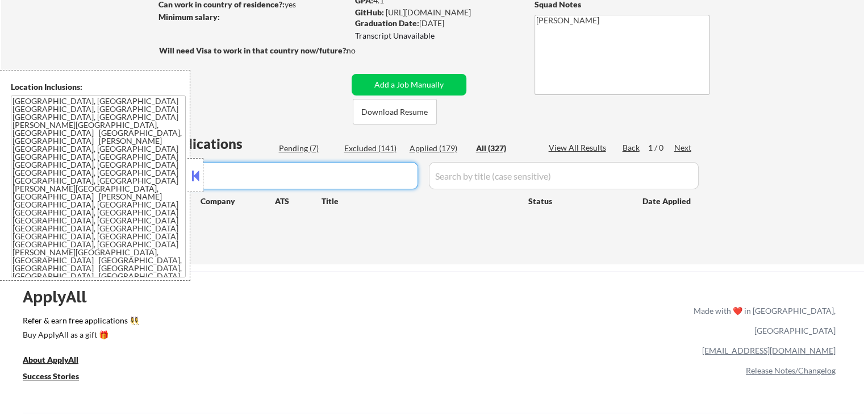
click at [237, 174] on input "input" at bounding box center [290, 175] width 256 height 27
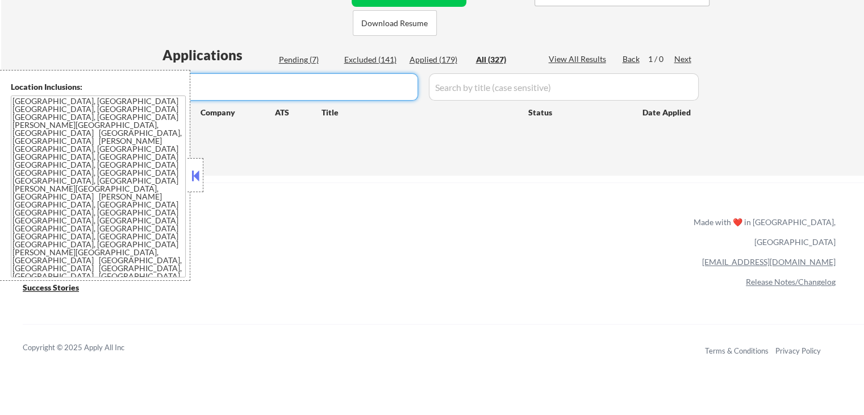
scroll to position [284, 0]
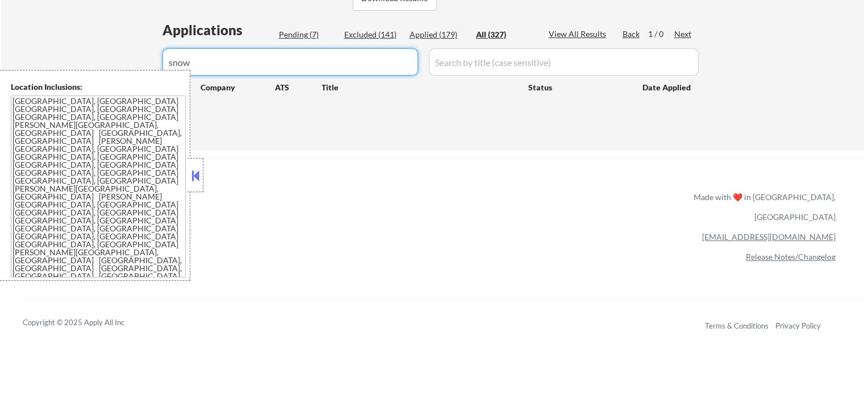
drag, startPoint x: 214, startPoint y: 61, endPoint x: 139, endPoint y: 61, distance: 75.0
type input "inter"
select select ""excluded__other_""
select select ""applied""
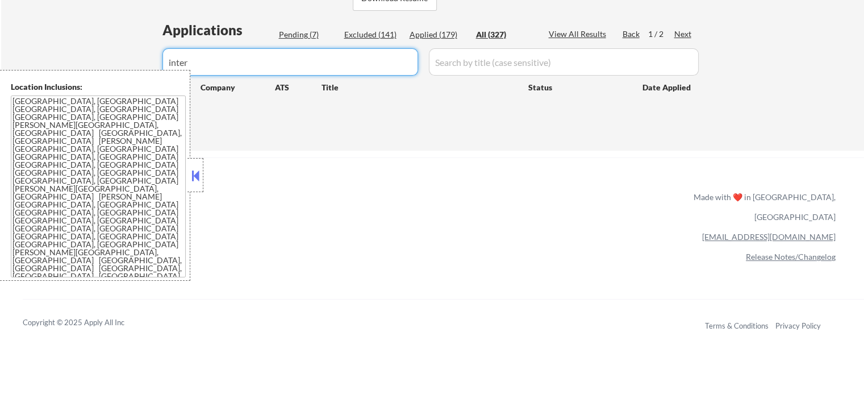
select select ""excluded__other_""
select select ""excluded__expired_""
select select ""excluded__bad_match_""
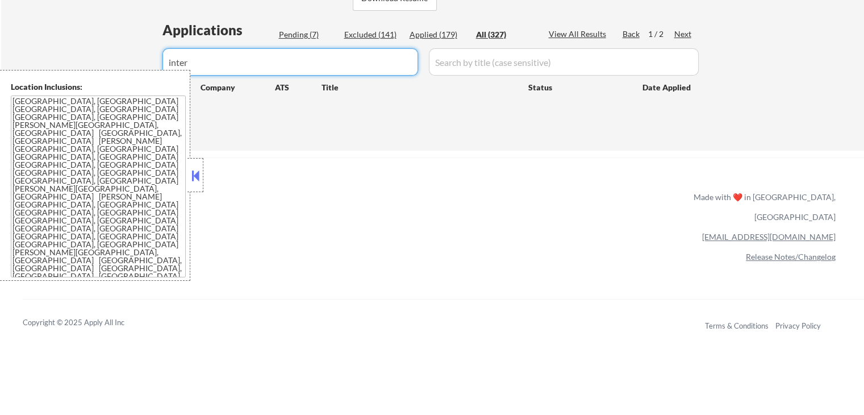
select select ""excluded__location_""
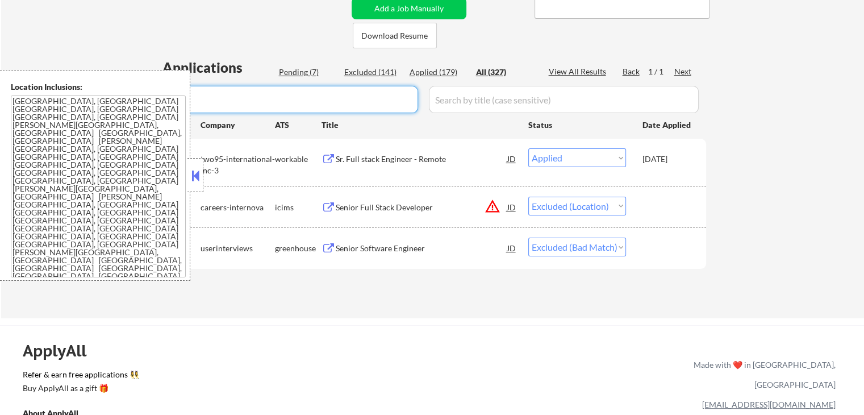
scroll to position [227, 0]
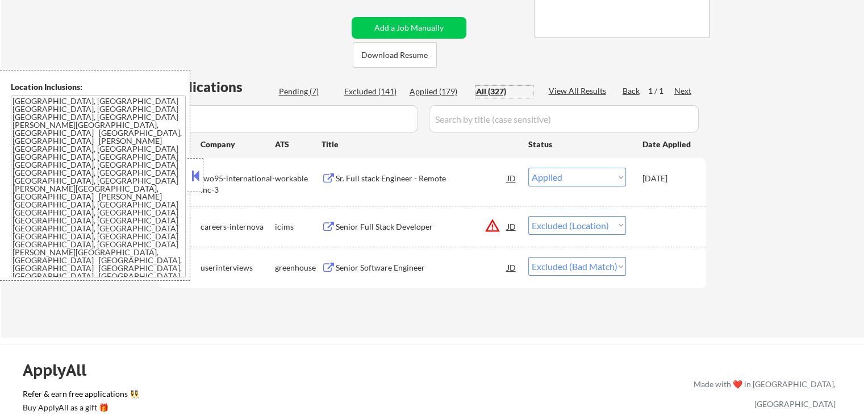
click at [495, 93] on div "All (327)" at bounding box center [504, 91] width 57 height 11
click at [195, 182] on button at bounding box center [195, 175] width 12 height 17
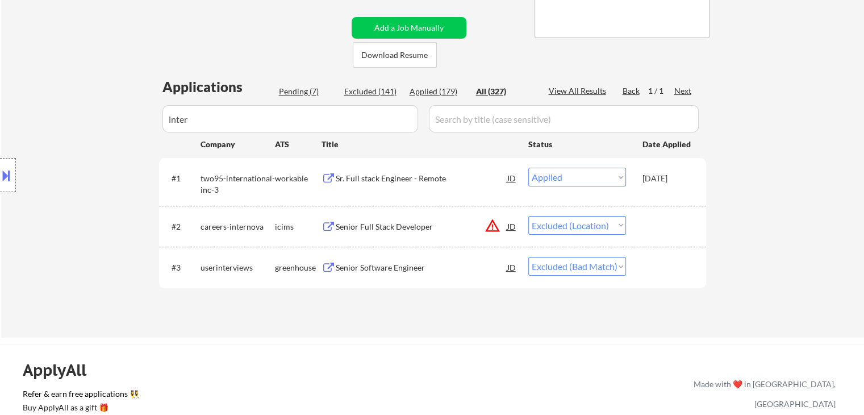
drag, startPoint x: 196, startPoint y: 121, endPoint x: 155, endPoint y: 120, distance: 40.9
click at [155, 120] on div "Location Inclusions: Princeton, NJ West Windsor Township, NJ Plainsboro Townshi…" at bounding box center [101, 175] width 203 height 211
drag, startPoint x: 204, startPoint y: 121, endPoint x: 85, endPoint y: 103, distance: 121.2
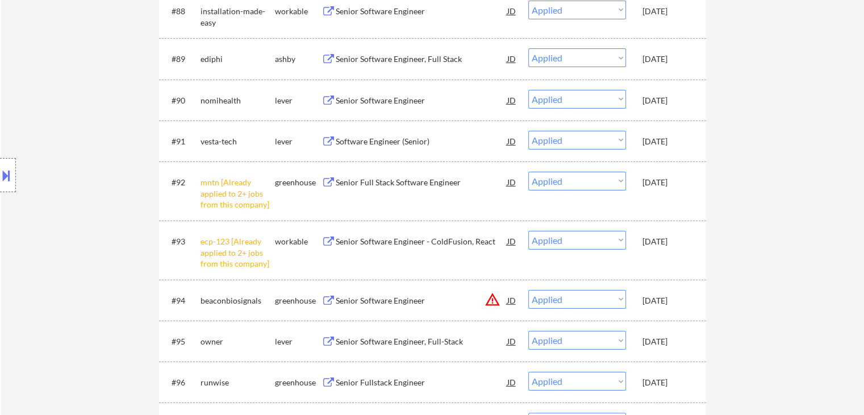
scroll to position [4544, 0]
